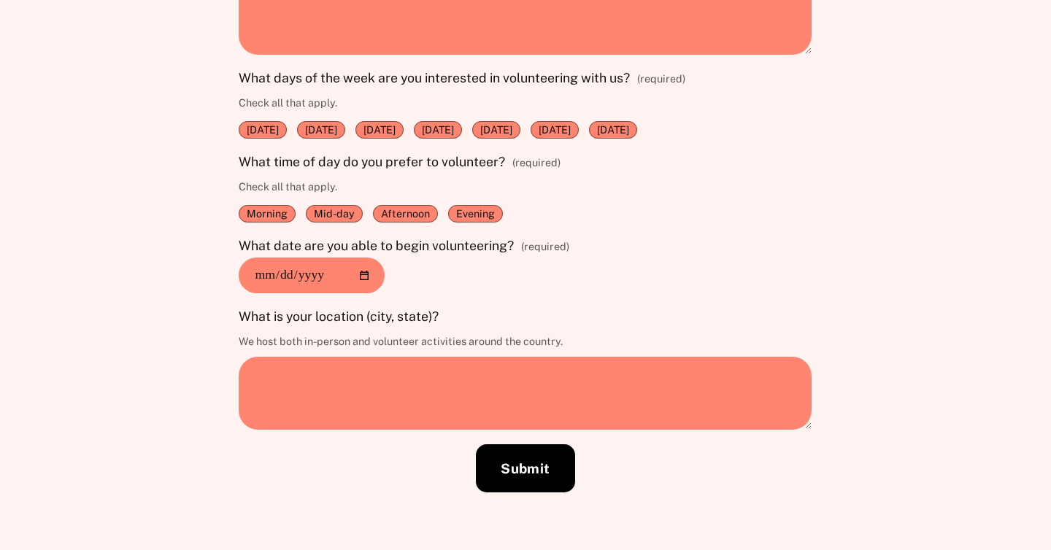
scroll to position [1379, 0]
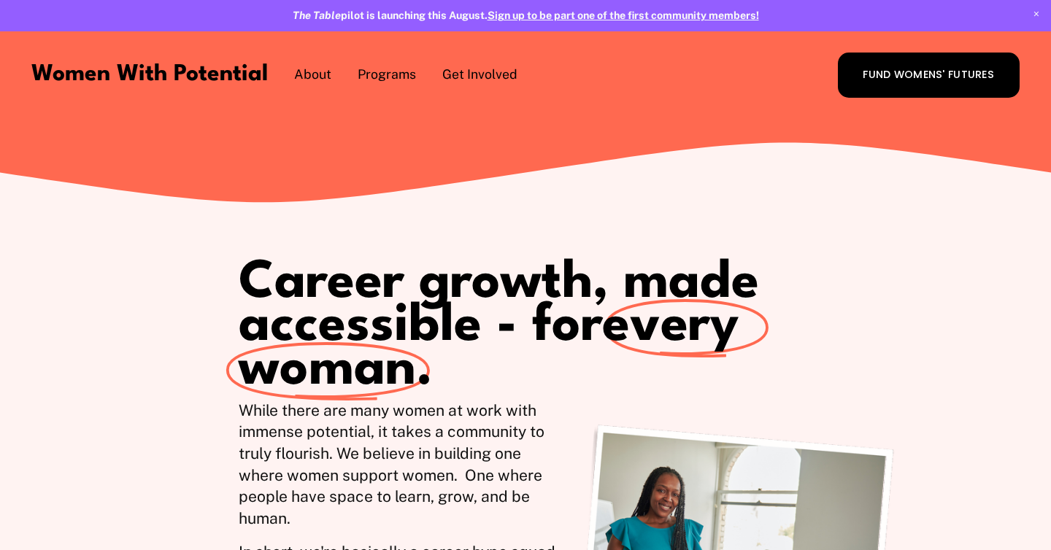
click at [0, 0] on span "1:1 Coaching" at bounding box center [0, 0] width 0 height 0
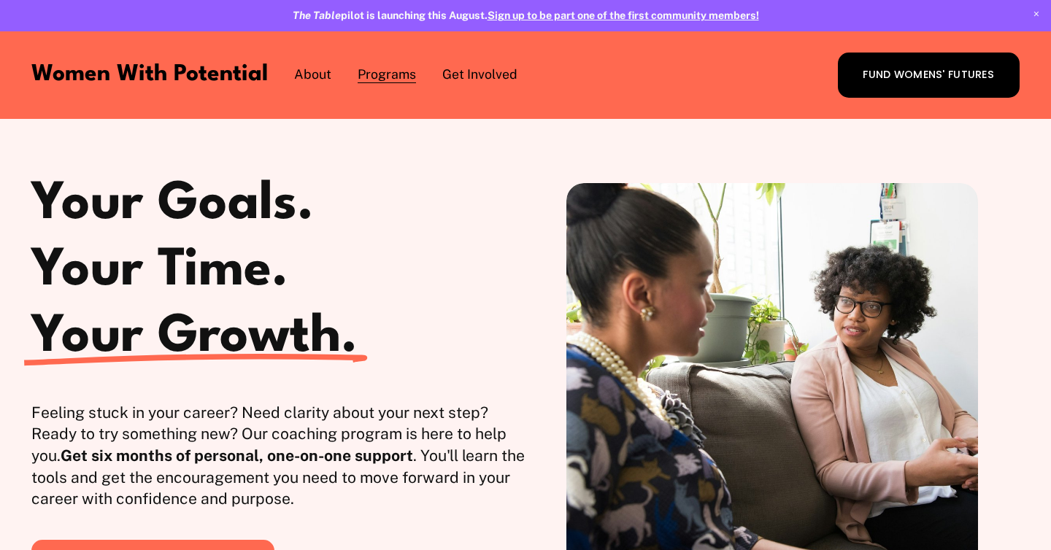
click at [0, 0] on link "Donate" at bounding box center [0, 0] width 0 height 0
